Goal: Task Accomplishment & Management: Manage account settings

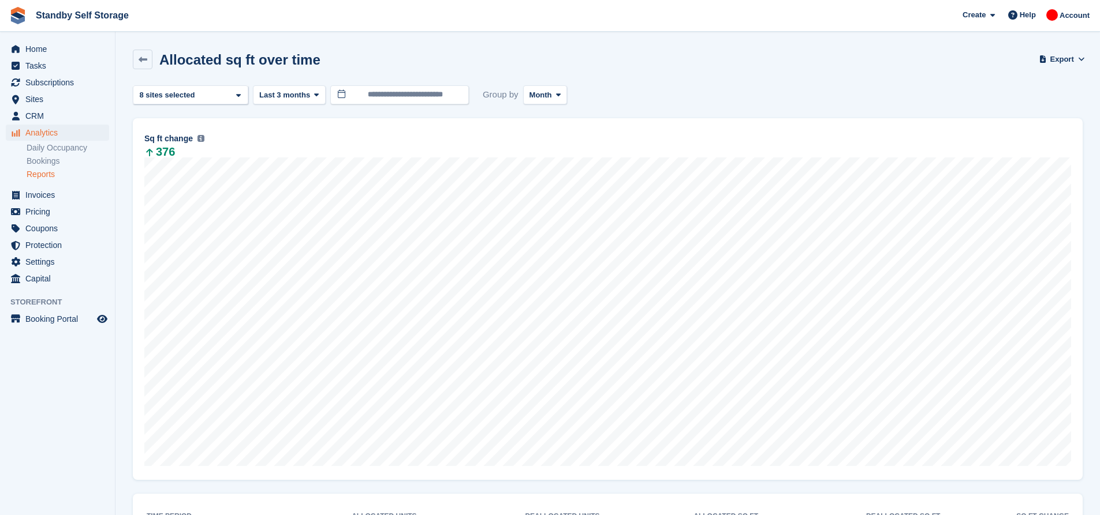
scroll to position [115, 0]
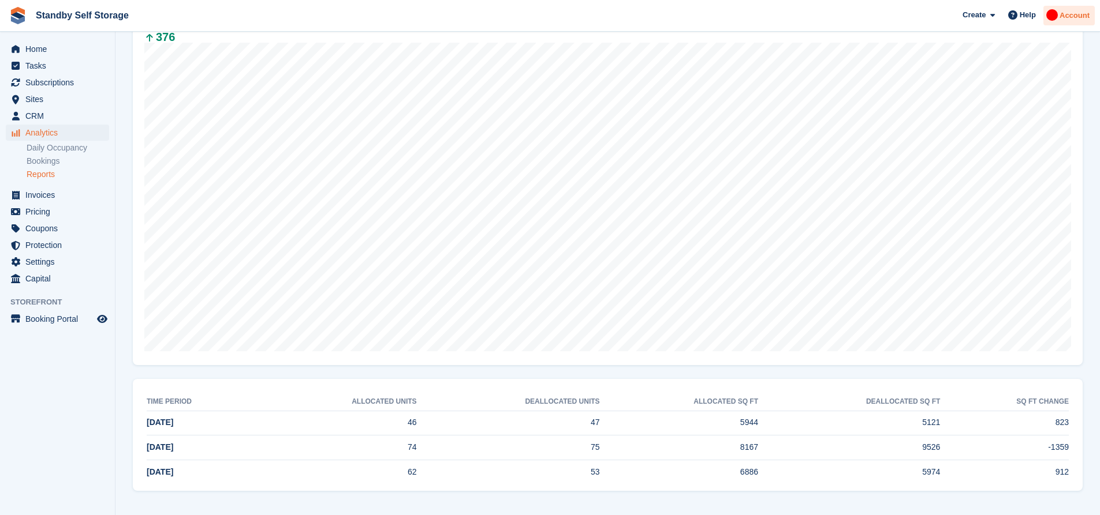
click at [1056, 19] on img at bounding box center [1052, 15] width 12 height 12
click at [1023, 15] on span "Help" at bounding box center [1027, 15] width 16 height 12
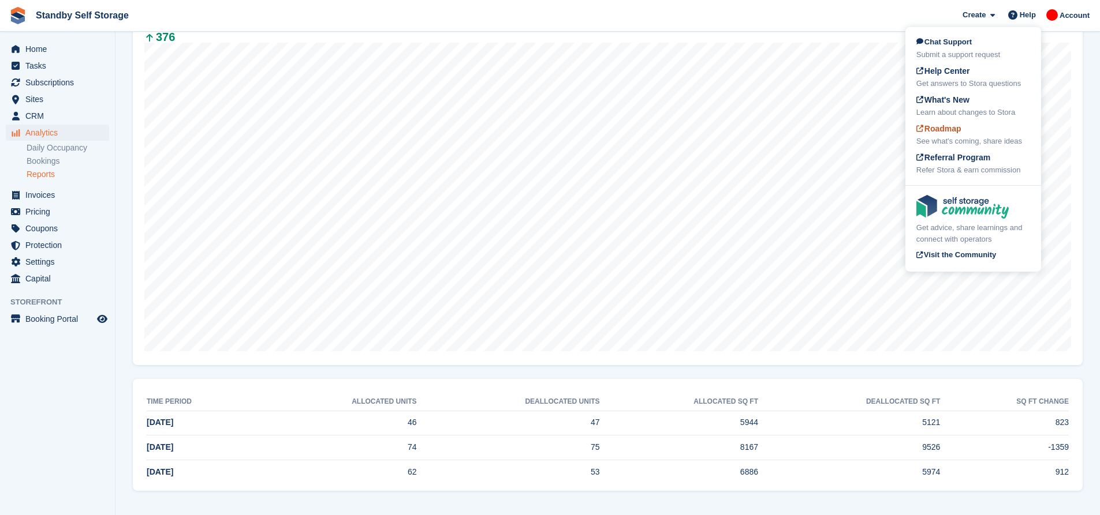
click at [967, 129] on div "Roadmap See what's coming, share ideas" at bounding box center [973, 135] width 114 height 24
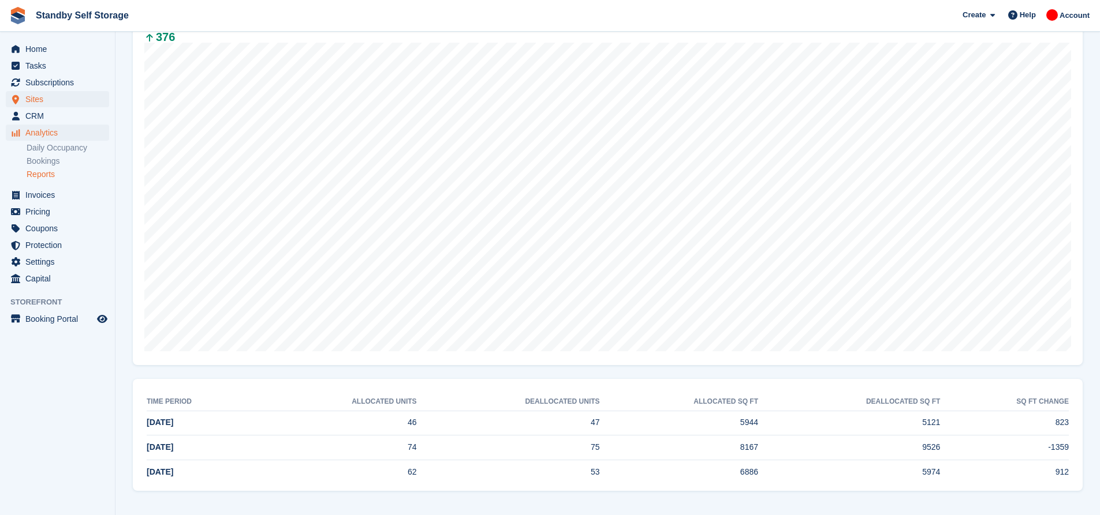
scroll to position [0, 0]
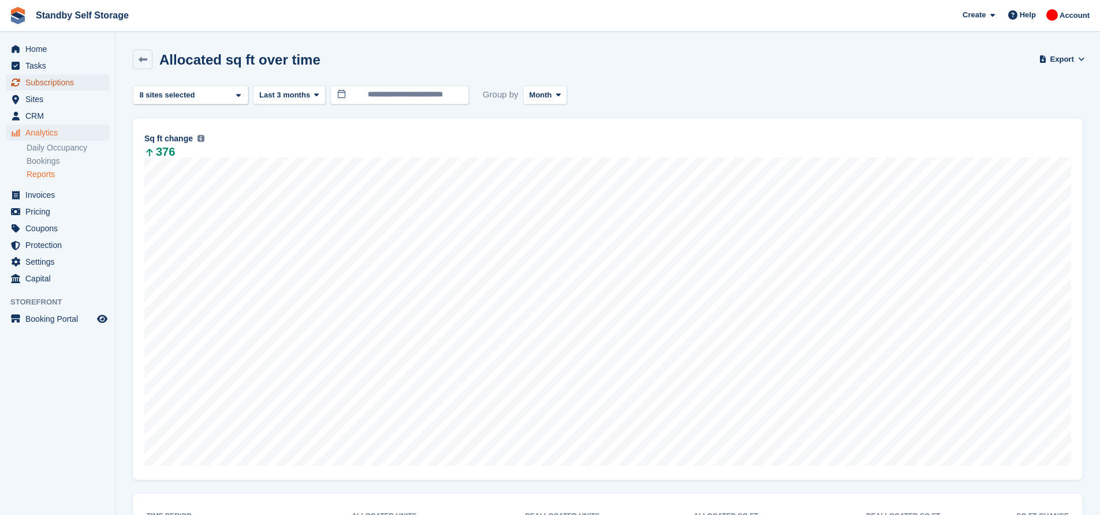
click at [57, 81] on span "Subscriptions" at bounding box center [59, 82] width 69 height 16
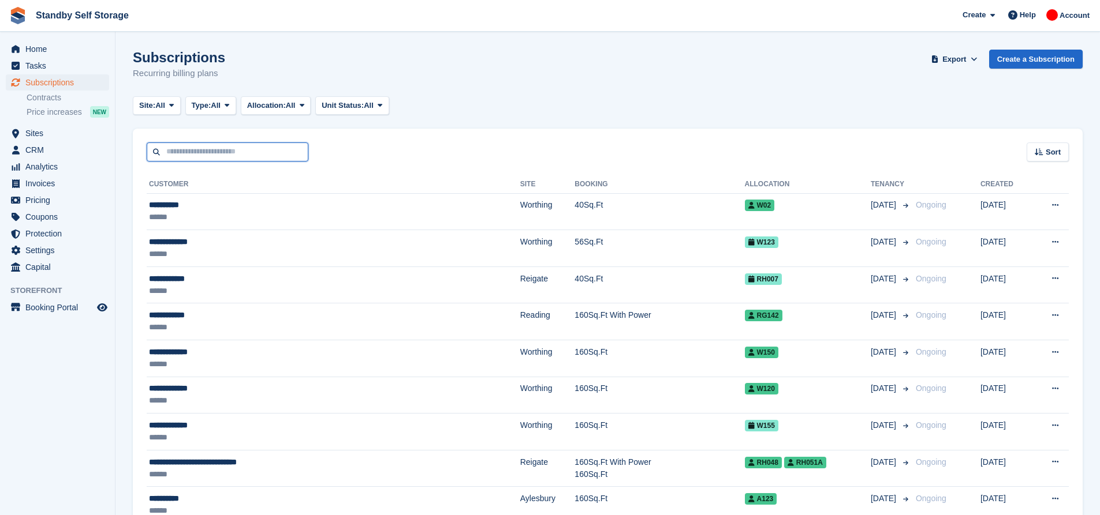
click at [242, 157] on input "text" at bounding box center [228, 152] width 162 height 19
type input "*****"
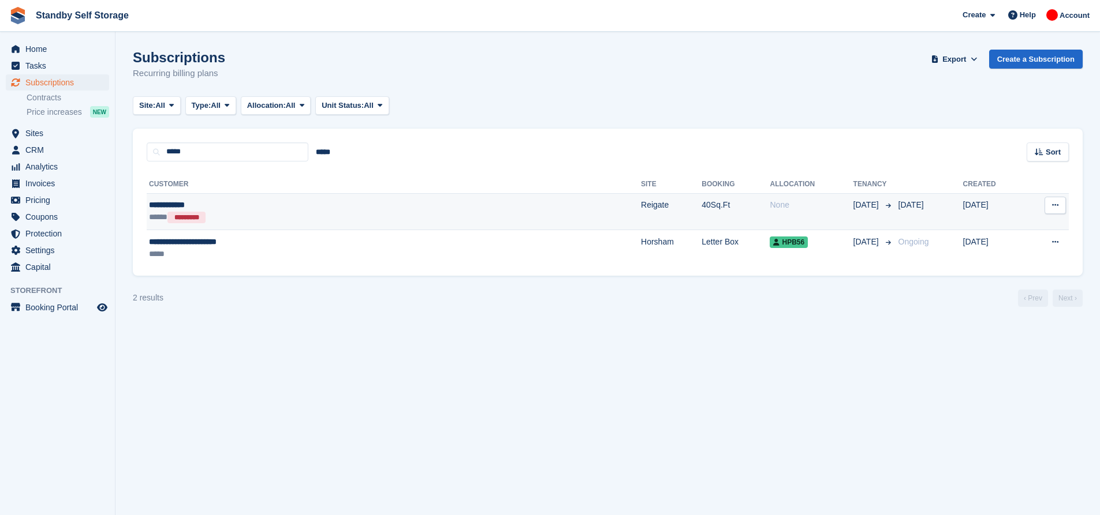
click at [346, 218] on div "***** *********" at bounding box center [281, 217] width 264 height 12
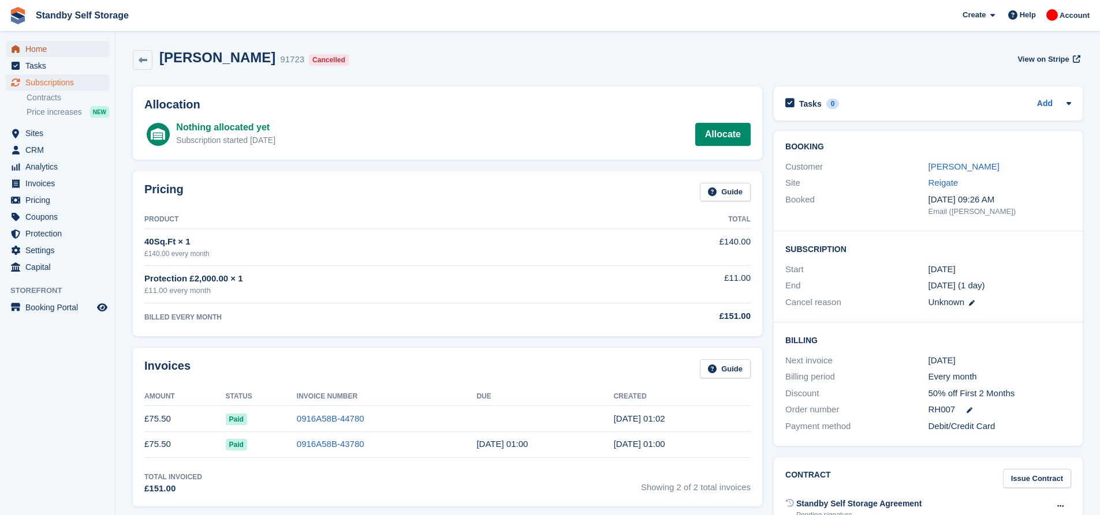
click at [68, 46] on span "Home" at bounding box center [59, 49] width 69 height 16
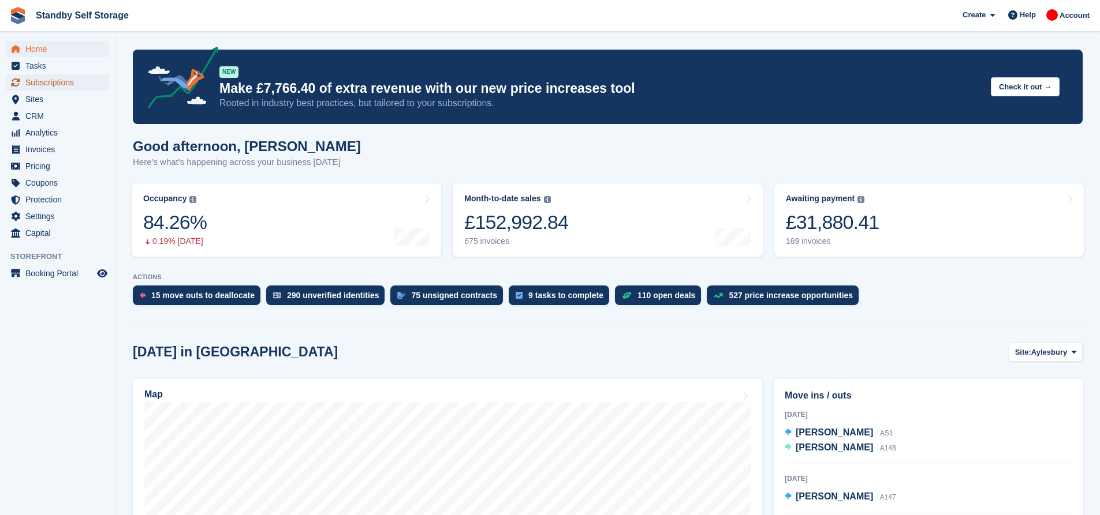
click at [61, 80] on span "Subscriptions" at bounding box center [59, 82] width 69 height 16
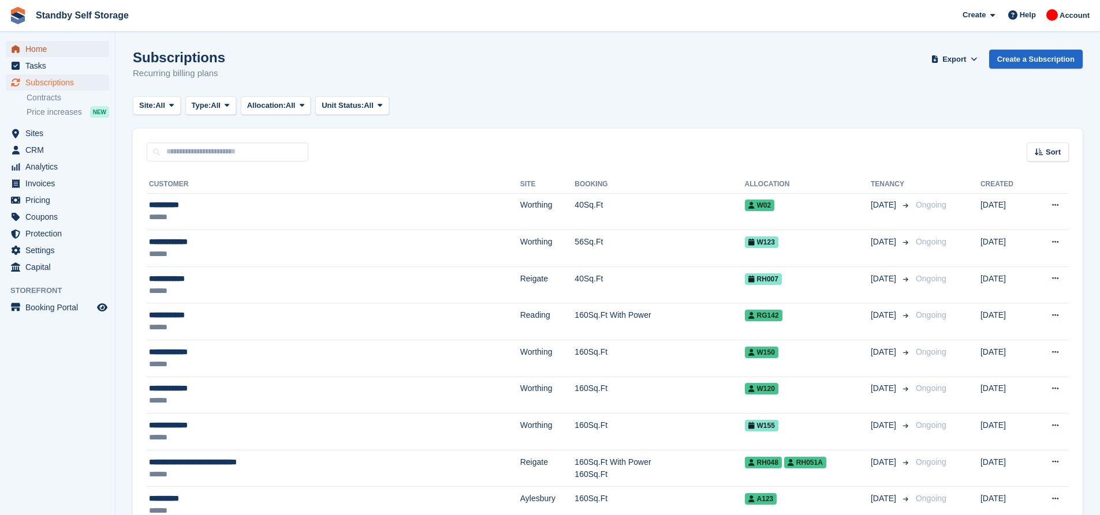
click at [46, 52] on span "Home" at bounding box center [59, 49] width 69 height 16
